Goal: Task Accomplishment & Management: Manage account settings

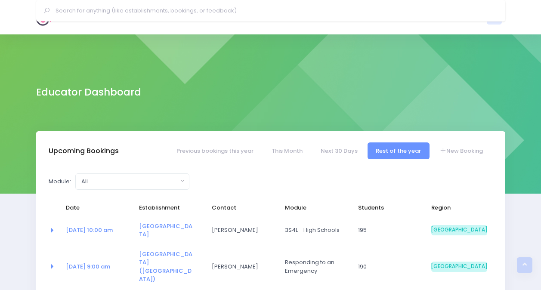
select select "5"
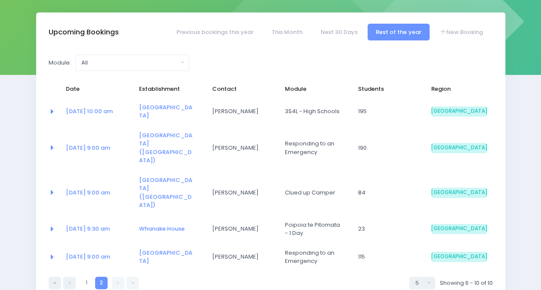
scroll to position [120, 0]
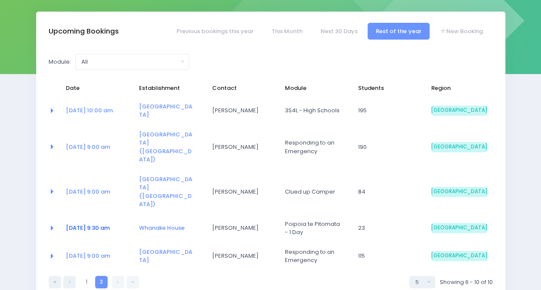
click at [97, 224] on link "11 Nov at 9:30 am" at bounding box center [88, 228] width 44 height 8
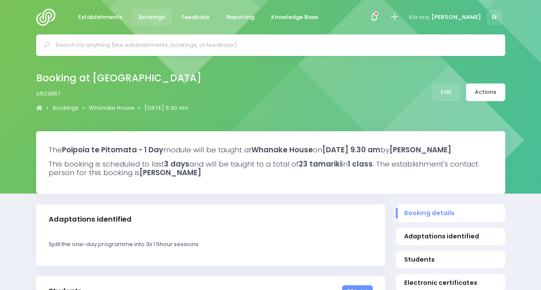
select select "5"
click at [441, 95] on link "Edit" at bounding box center [446, 92] width 28 height 18
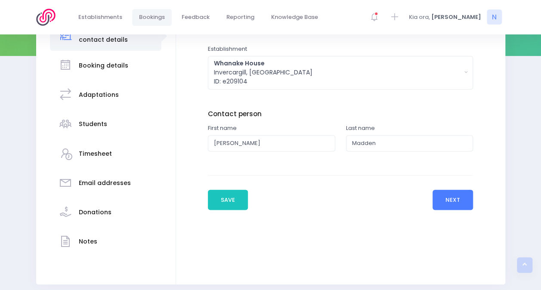
click at [456, 191] on button "Next" at bounding box center [452, 200] width 41 height 21
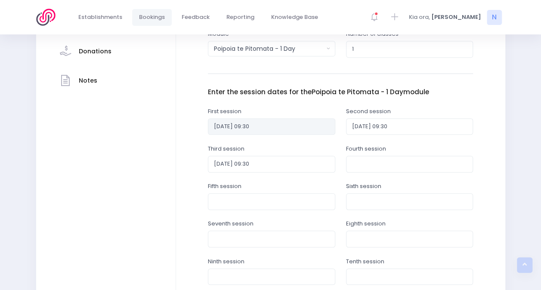
scroll to position [301, 0]
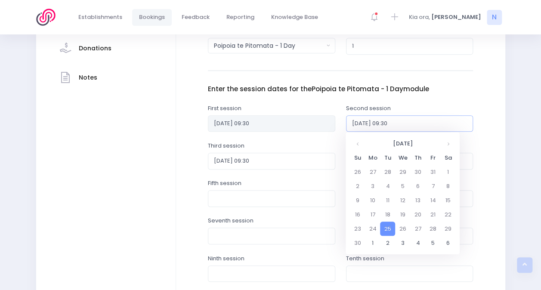
click at [373, 122] on input "2025-11-25 09:30" at bounding box center [409, 123] width 127 height 16
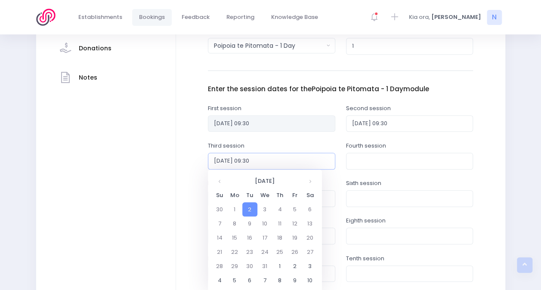
click at [284, 161] on input "2025-12-02 09:30" at bounding box center [271, 161] width 127 height 16
click at [186, 131] on div "Enter the establishment details Establishment Select one... 120 Aerodrome Rd Pr…" at bounding box center [340, 103] width 312 height 490
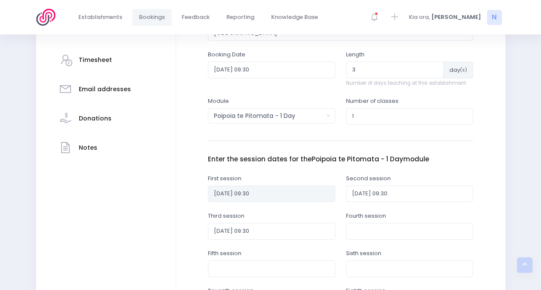
scroll to position [235, 0]
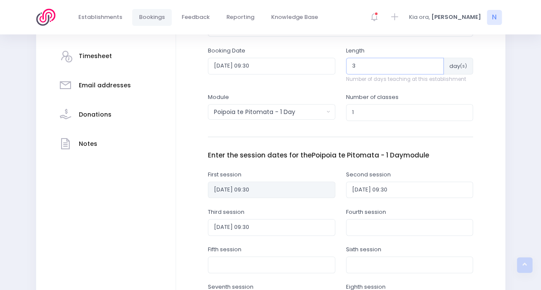
click at [383, 64] on input "3" at bounding box center [395, 66] width 98 height 16
type input "1"
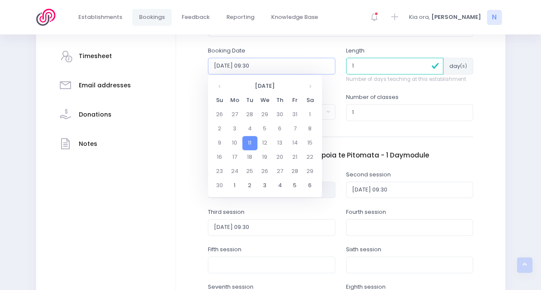
click at [277, 70] on input "2025-11-11 09:30" at bounding box center [271, 66] width 127 height 16
click at [313, 87] on th at bounding box center [309, 86] width 15 height 14
click at [221, 84] on th at bounding box center [219, 86] width 15 height 14
click at [249, 118] on td "2" at bounding box center [249, 115] width 15 height 14
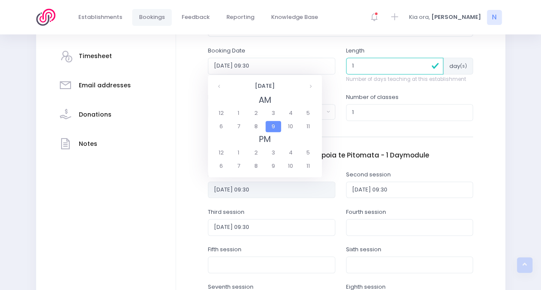
click at [276, 126] on span "9" at bounding box center [272, 126] width 15 height 11
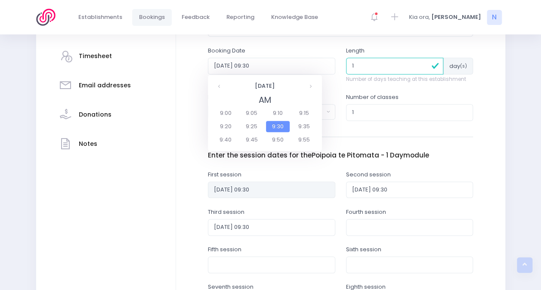
click at [279, 123] on span "9:30" at bounding box center [278, 126] width 24 height 11
type input "2025-12-02 09:30"
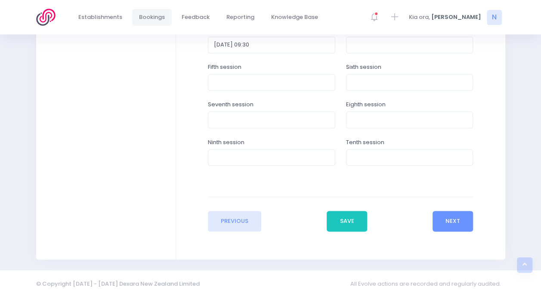
scroll to position [419, 0]
click at [341, 215] on button "Save" at bounding box center [346, 219] width 40 height 21
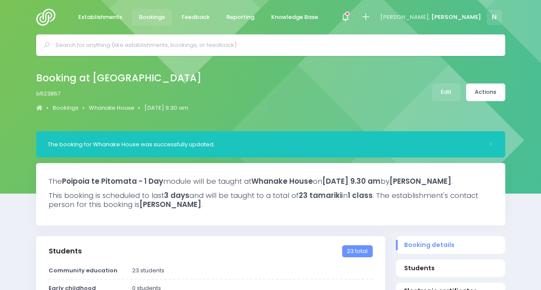
select select "5"
